Goal: Navigation & Orientation: Find specific page/section

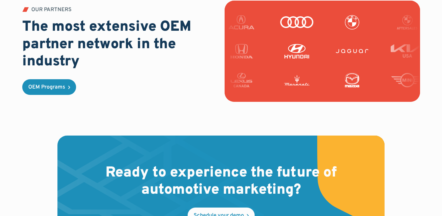
scroll to position [1831, 0]
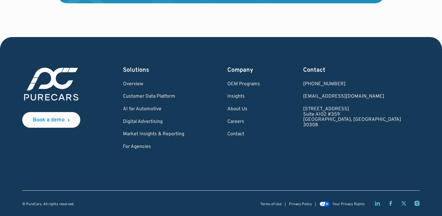
click at [378, 205] on icon "LinkedIn page" at bounding box center [377, 203] width 6 height 6
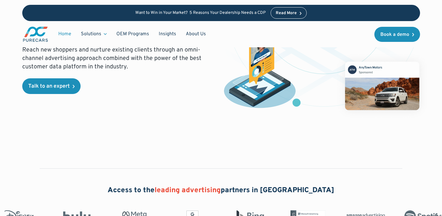
scroll to position [0, 0]
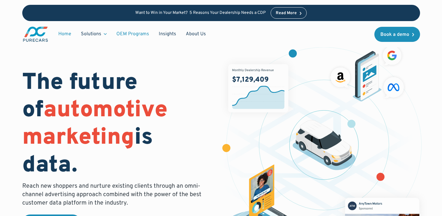
click at [131, 32] on link "OEM Programs" at bounding box center [133, 33] width 42 height 11
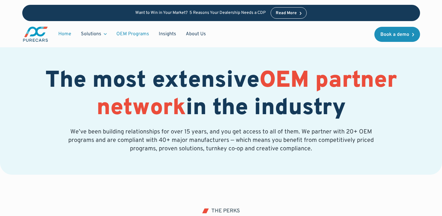
click at [65, 33] on link "Home" at bounding box center [65, 33] width 23 height 11
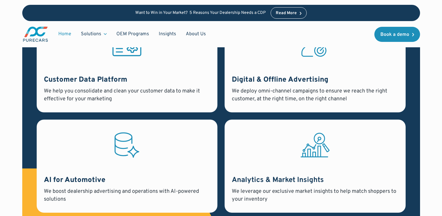
scroll to position [503, 0]
